Goal: Transaction & Acquisition: Purchase product/service

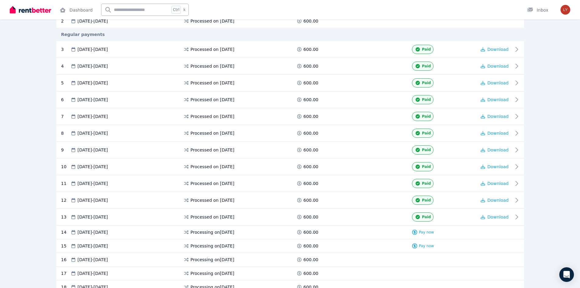
scroll to position [152, 0]
click at [426, 233] on span "Pay now" at bounding box center [426, 231] width 15 height 5
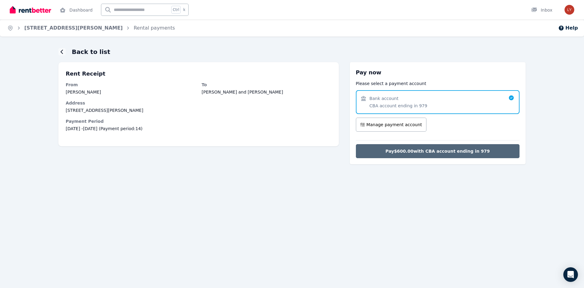
click at [440, 151] on span "Pay $600.00 with CBA account ending in 979" at bounding box center [438, 151] width 104 height 6
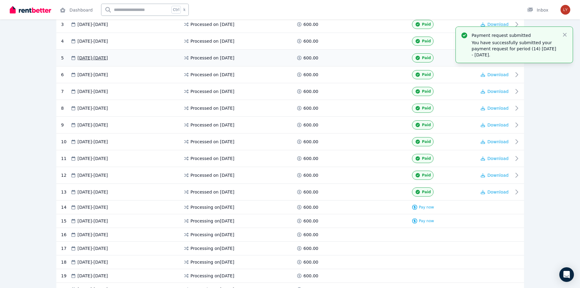
scroll to position [183, 0]
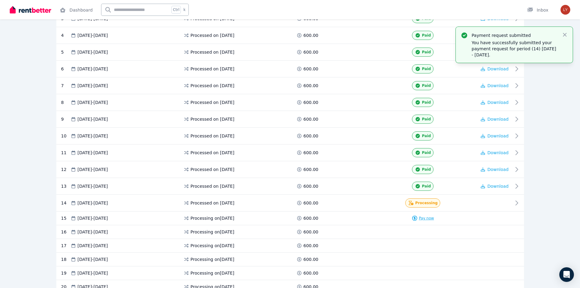
click at [426, 219] on span "Pay now" at bounding box center [426, 218] width 15 height 5
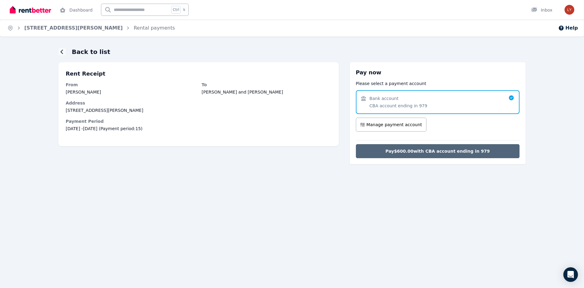
click at [440, 150] on span "Pay $600.00 with CBA account ending in 979" at bounding box center [438, 151] width 104 height 6
